Goal: Transaction & Acquisition: Subscribe to service/newsletter

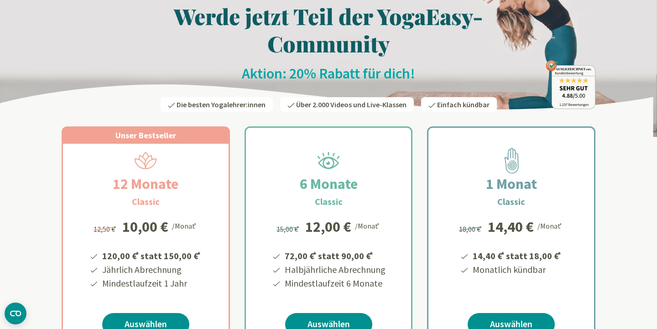
scroll to position [6, 0]
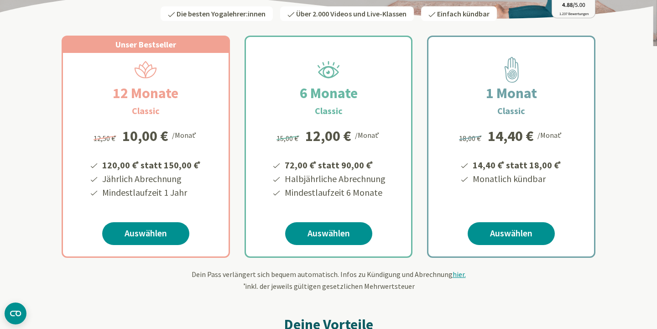
scroll to position [139, 0]
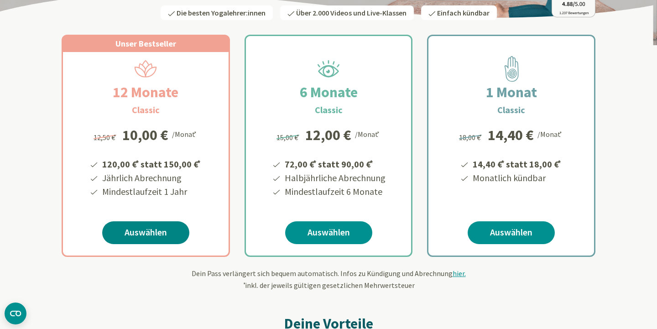
click at [160, 229] on link "Auswählen" at bounding box center [145, 232] width 87 height 23
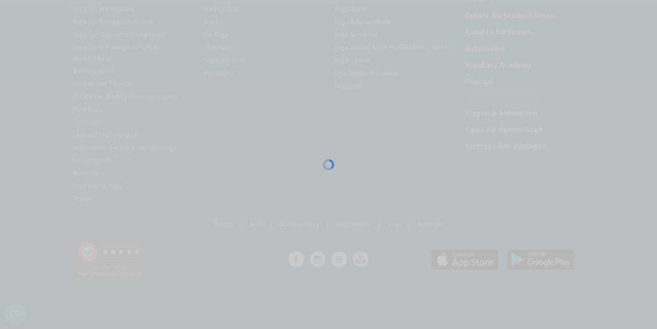
scroll to position [162, 0]
